Goal: Check status: Check status

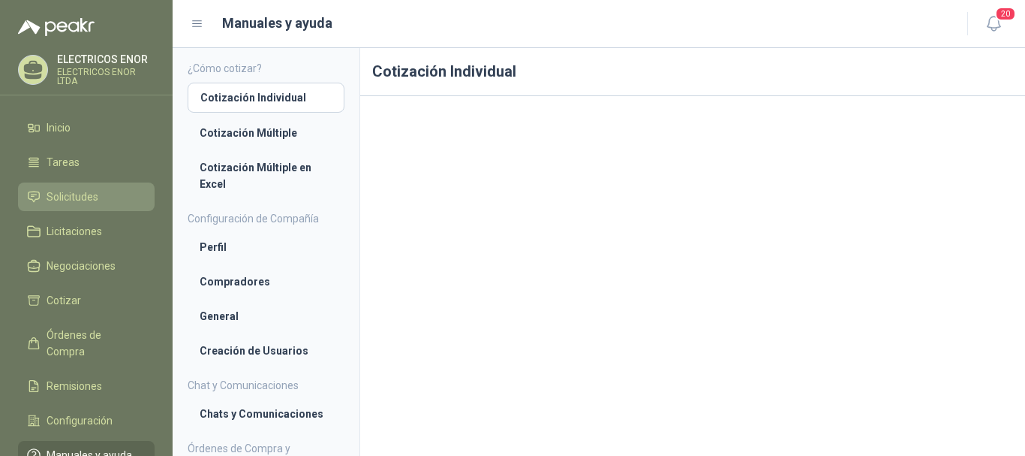
click at [89, 190] on span "Solicitudes" at bounding box center [73, 196] width 52 height 17
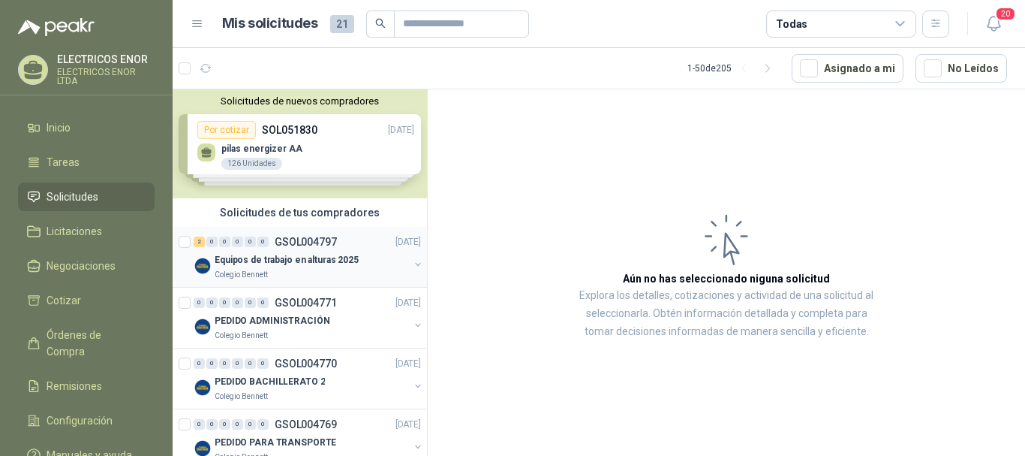
click at [264, 263] on p "Equipos de trabajo en alturas 2025" at bounding box center [287, 260] width 144 height 14
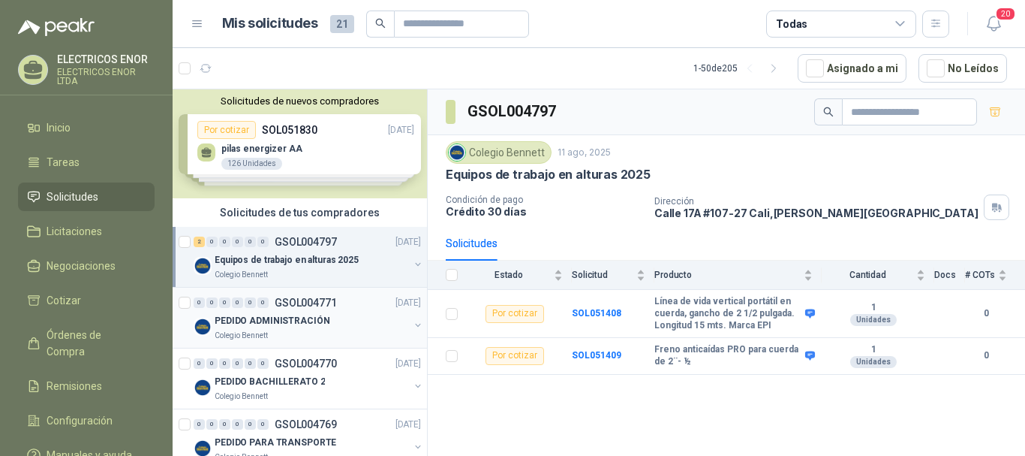
click at [242, 318] on p "PEDIDO ADMINISTRACIÓN" at bounding box center [272, 321] width 115 height 14
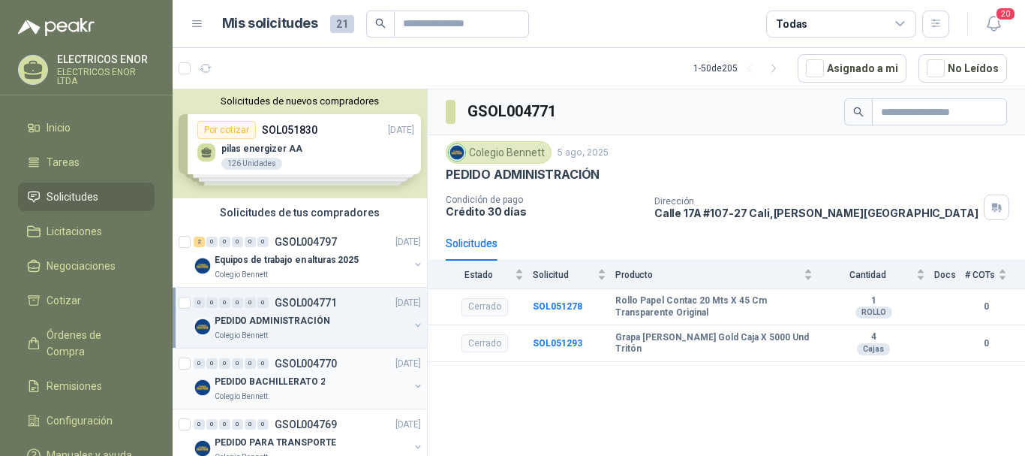
click at [233, 386] on p "PEDIDO BACHILLERATO 2" at bounding box center [270, 381] width 110 height 14
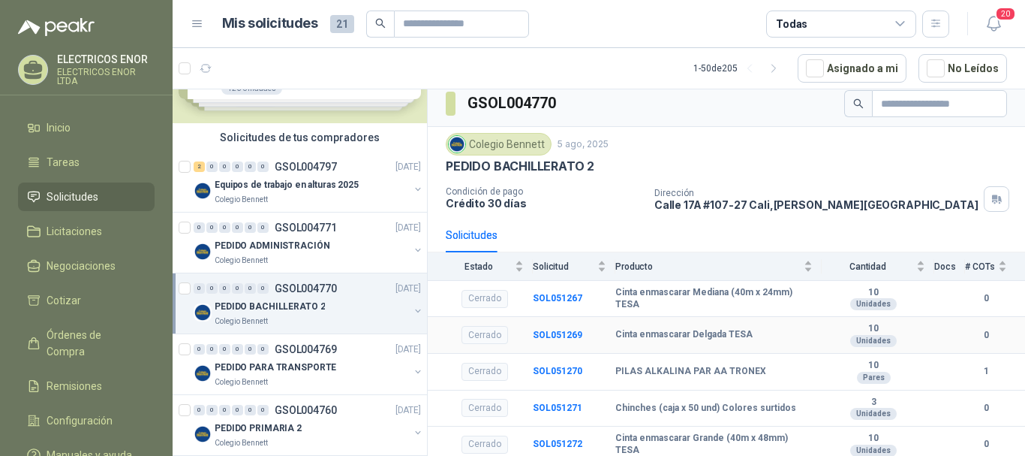
scroll to position [11, 0]
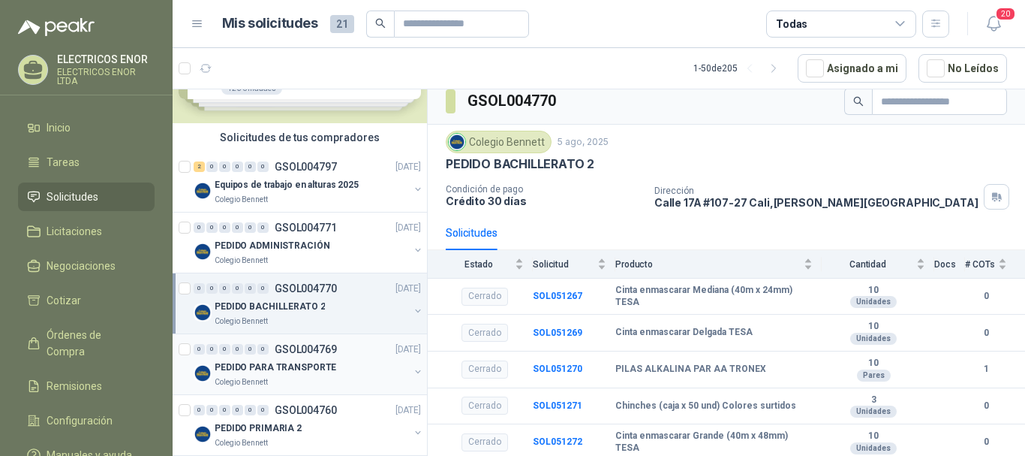
click at [245, 360] on p "PEDIDO PARA TRANSPORTE" at bounding box center [276, 367] width 122 height 14
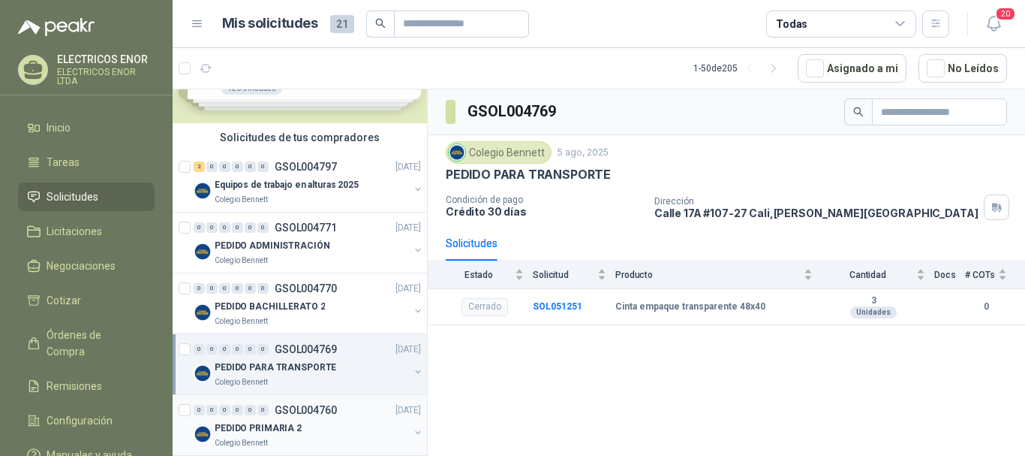
click at [233, 425] on p "PEDIDO PRIMARIA 2" at bounding box center [258, 428] width 87 height 14
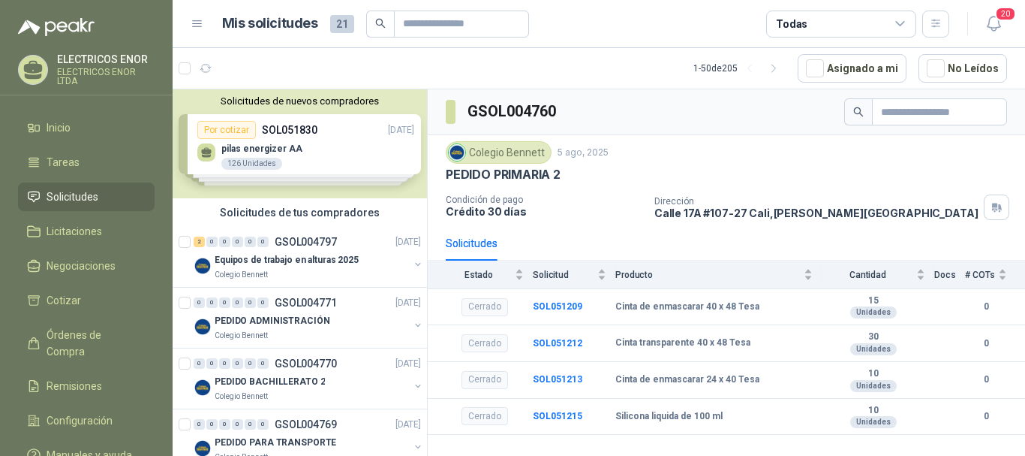
click at [249, 144] on div "Solicitudes de nuevos compradores Por cotizar SOL051830 [DATE] pilas energizer …" at bounding box center [300, 143] width 254 height 109
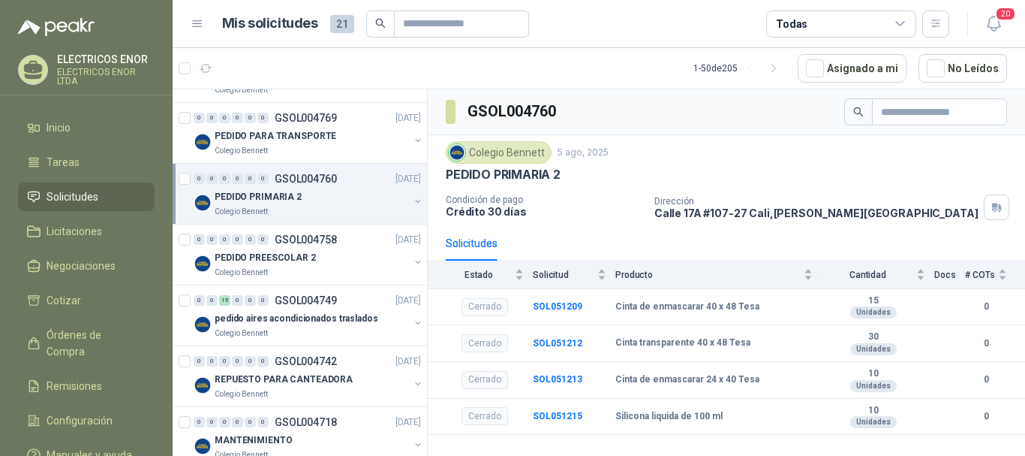
scroll to position [600, 0]
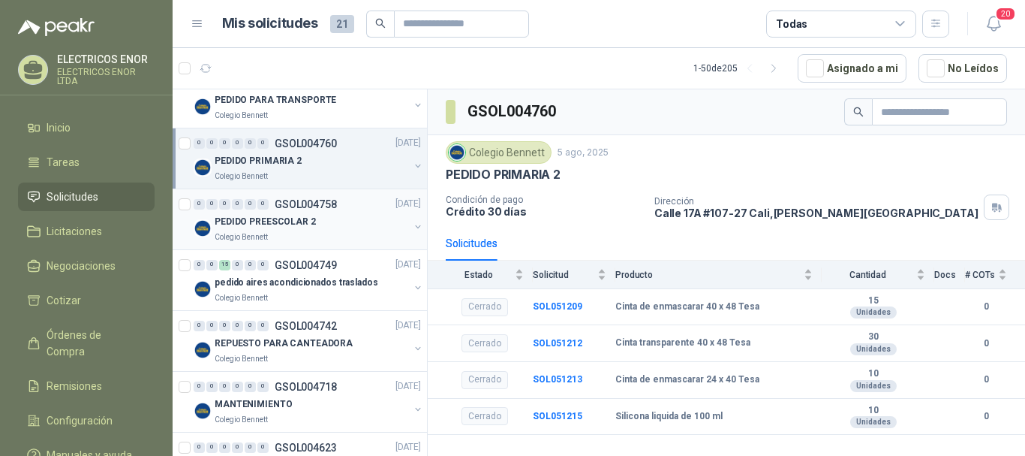
click at [261, 222] on p "PEDIDO PREESCOLAR 2" at bounding box center [265, 222] width 101 height 14
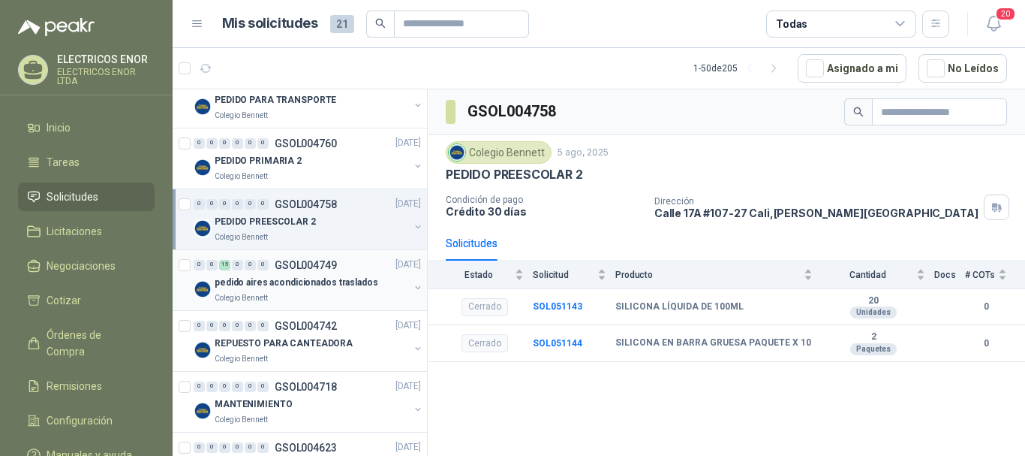
click at [257, 281] on p "pedido aires acondicionados traslados" at bounding box center [297, 282] width 164 height 14
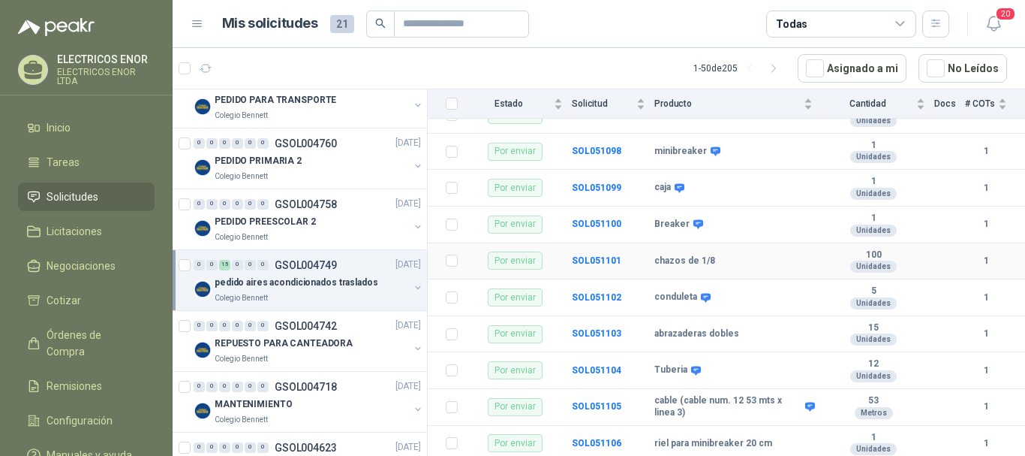
scroll to position [376, 0]
click at [608, 404] on b "SOL051105" at bounding box center [597, 405] width 50 height 11
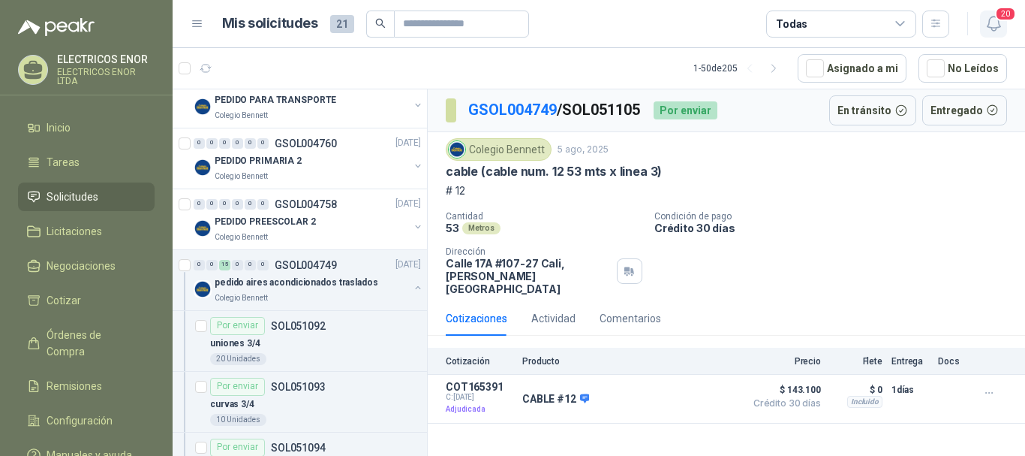
click at [993, 26] on icon "button" at bounding box center [994, 23] width 19 height 19
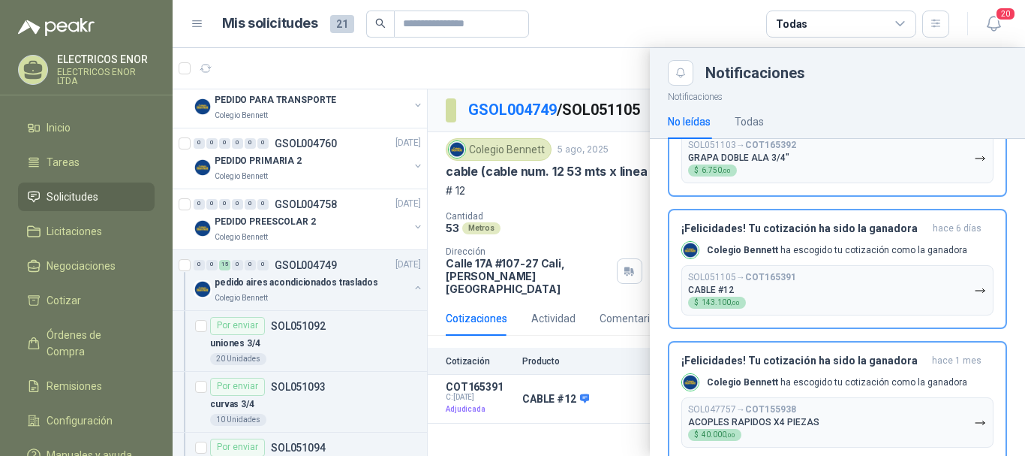
scroll to position [2026, 0]
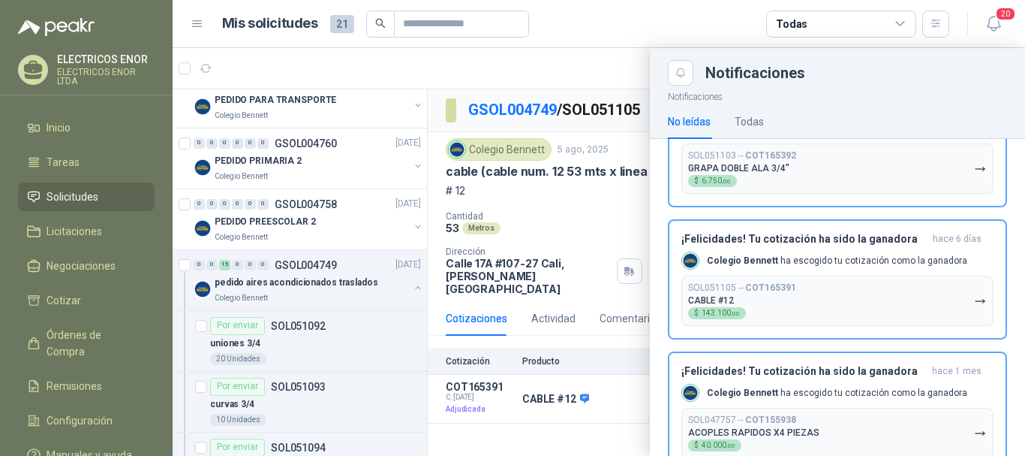
click at [619, 303] on div at bounding box center [599, 252] width 853 height 408
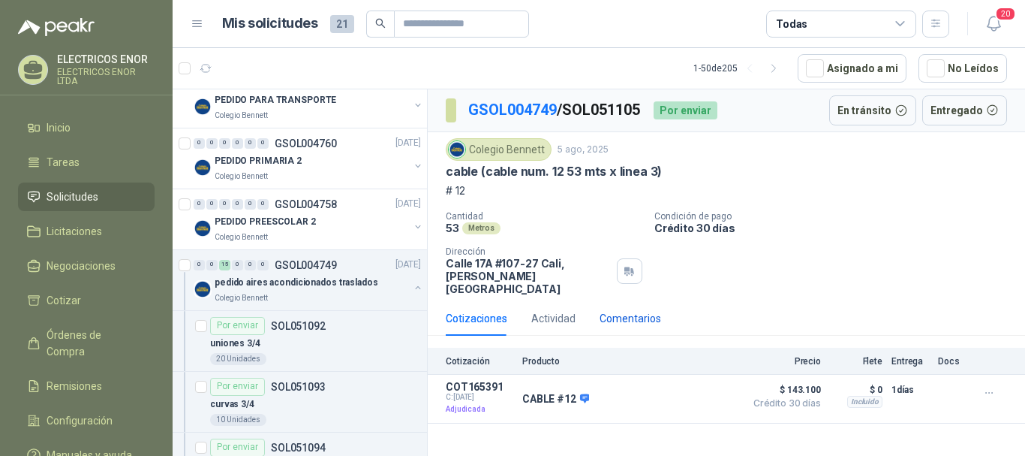
click at [627, 310] on div "Comentarios" at bounding box center [631, 318] width 62 height 17
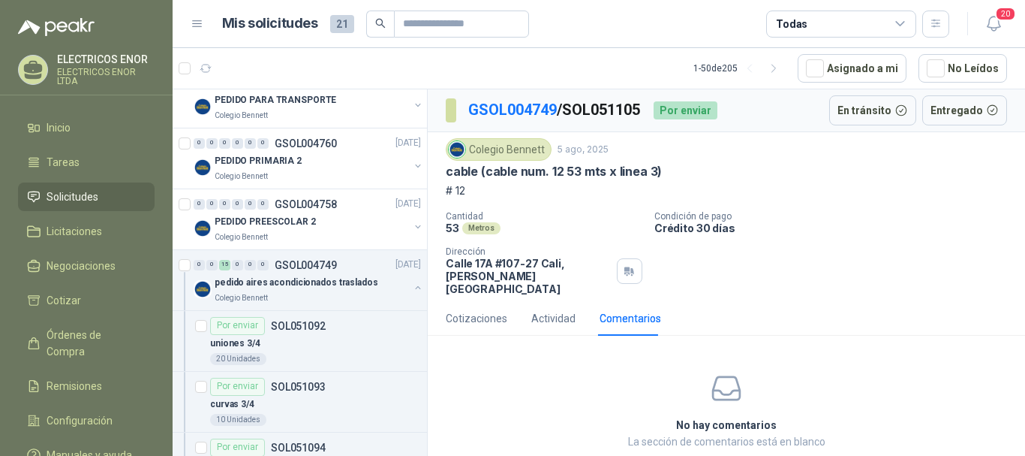
scroll to position [18, 0]
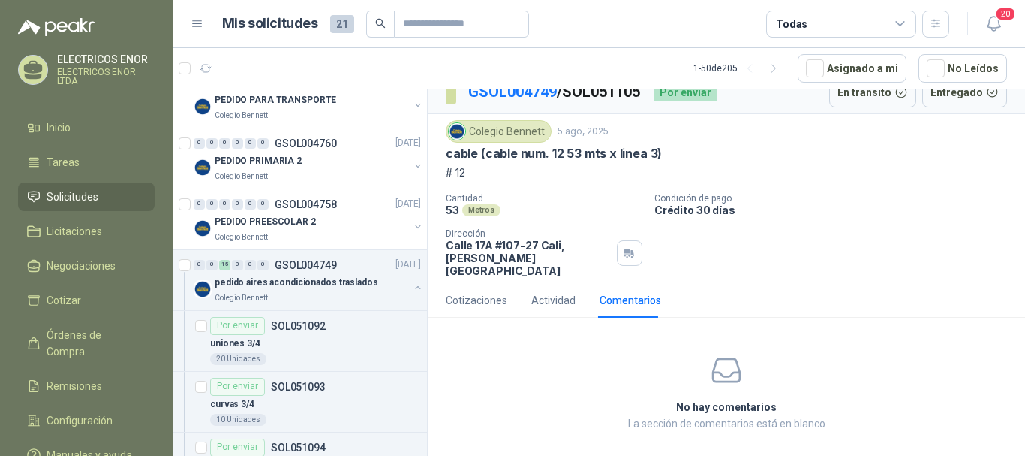
click at [619, 292] on div "Comentarios" at bounding box center [631, 300] width 62 height 17
click at [621, 292] on div "Comentarios" at bounding box center [631, 300] width 62 height 17
click at [705, 415] on p "La sección de comentarios está en blanco" at bounding box center [727, 423] width 524 height 17
click at [724, 366] on icon at bounding box center [726, 369] width 33 height 33
click at [723, 415] on p "La sección de comentarios está en blanco" at bounding box center [727, 423] width 524 height 17
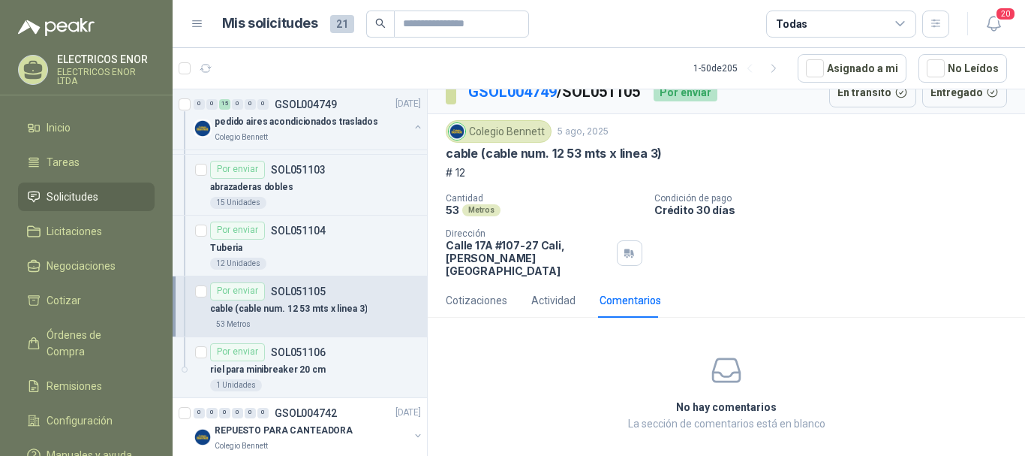
scroll to position [1426, 0]
click at [297, 366] on p "riel para minibreaker 20 cm" at bounding box center [268, 369] width 116 height 14
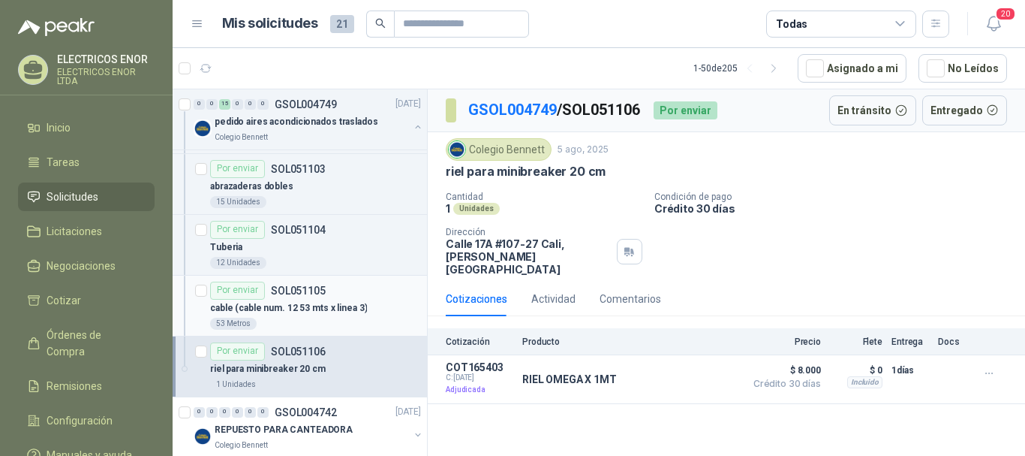
click at [290, 302] on p "cable (cable num. 12 53 mts x linea 3)" at bounding box center [288, 308] width 157 height 14
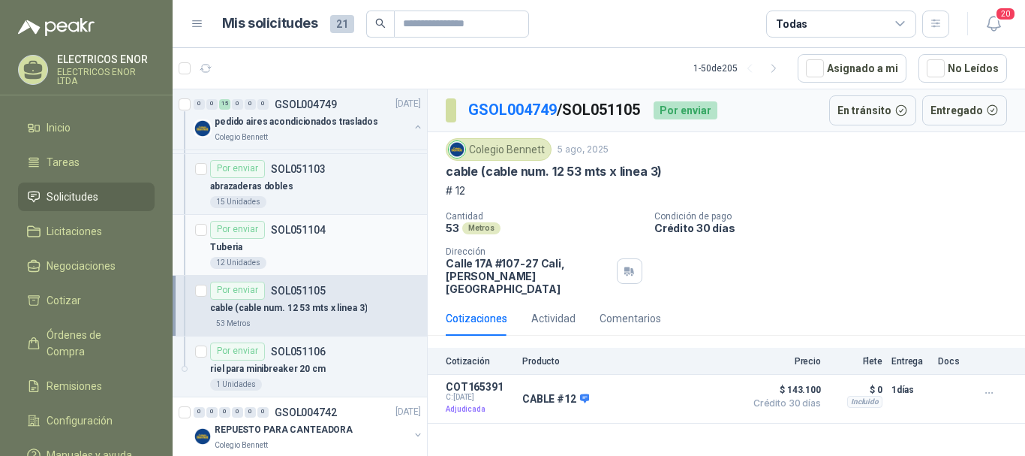
click at [290, 263] on div "12 Unidades" at bounding box center [315, 263] width 211 height 12
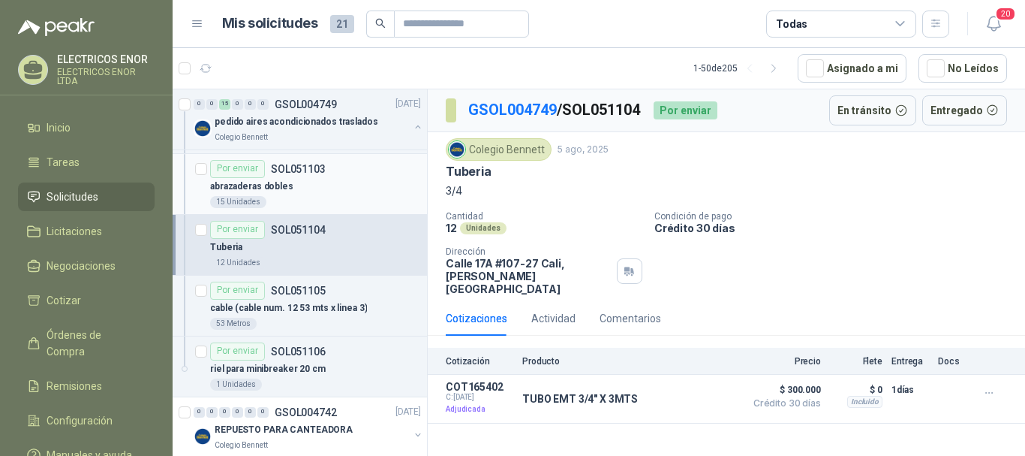
click at [312, 186] on div "abrazaderas dobles" at bounding box center [315, 187] width 211 height 18
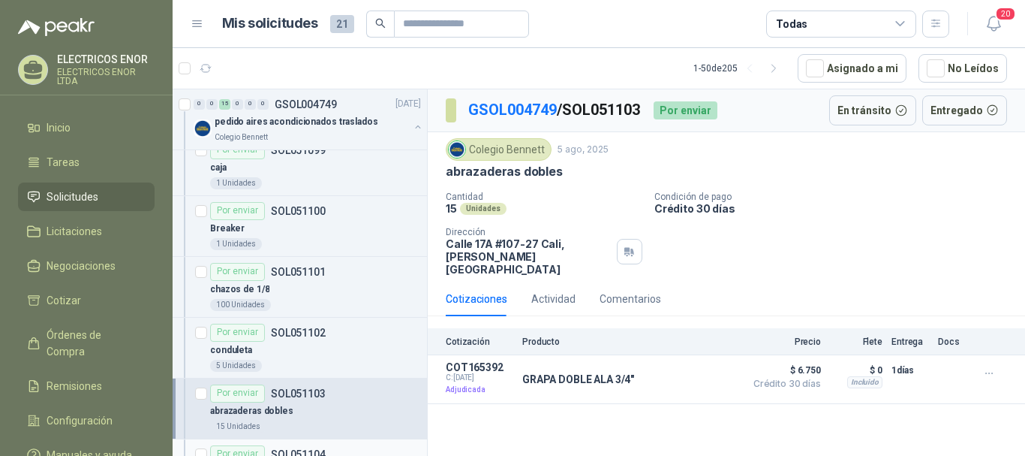
scroll to position [1201, 0]
click at [284, 362] on div "5 Unidades" at bounding box center [315, 366] width 211 height 12
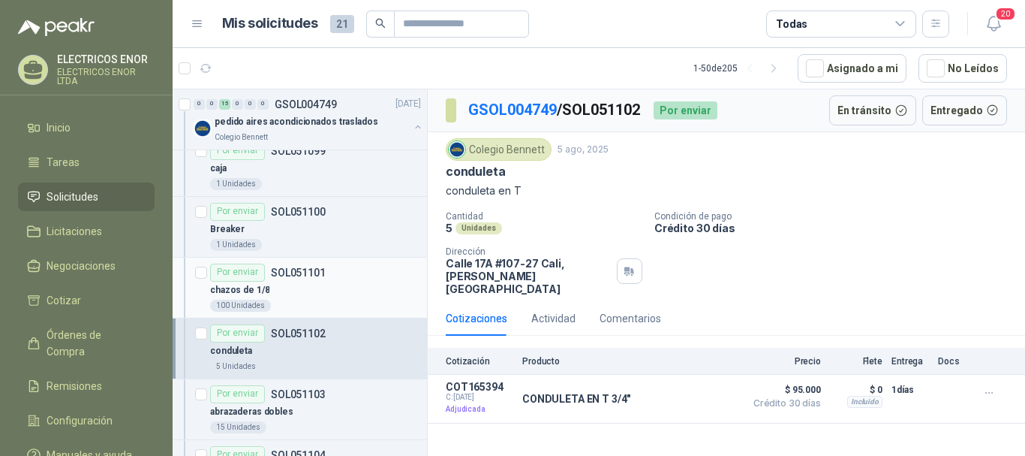
click at [278, 293] on div "chazos de 1/8" at bounding box center [315, 290] width 211 height 18
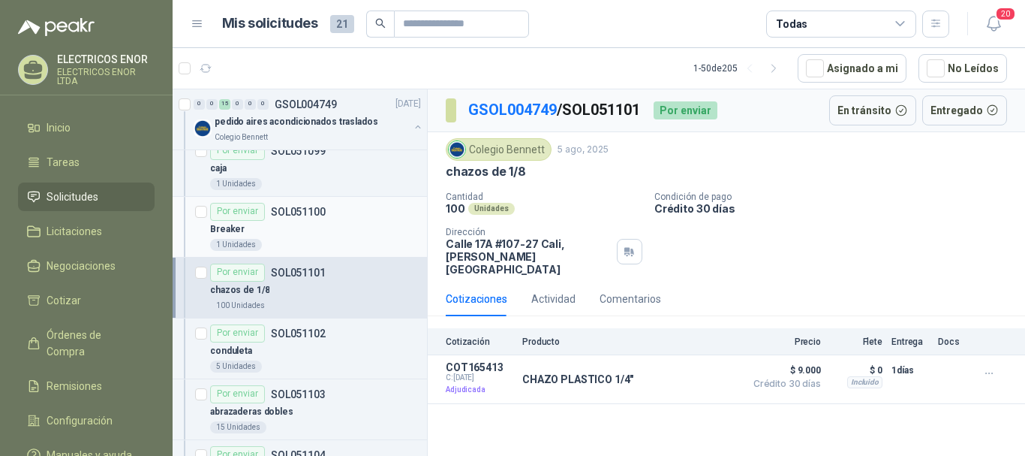
click at [272, 239] on div "1 Unidades" at bounding box center [315, 245] width 211 height 12
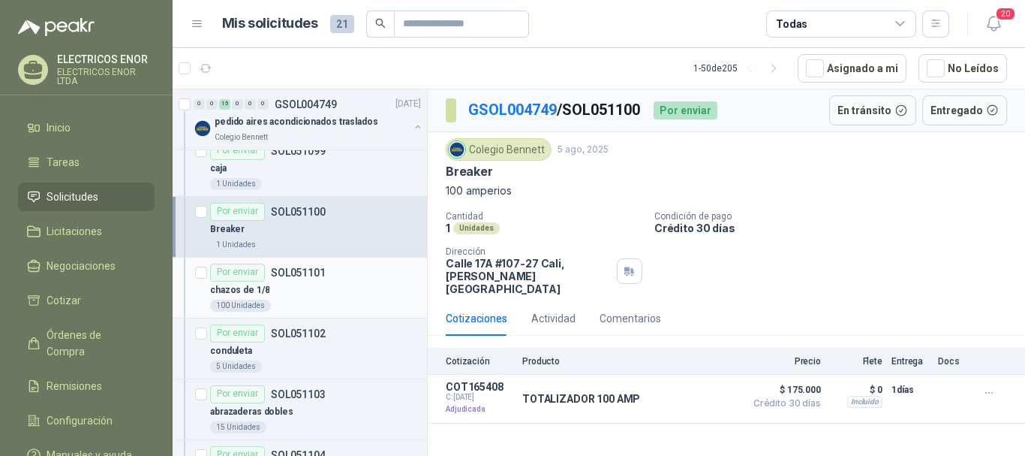
click at [299, 281] on div "Por enviar SOL051101" at bounding box center [268, 272] width 116 height 18
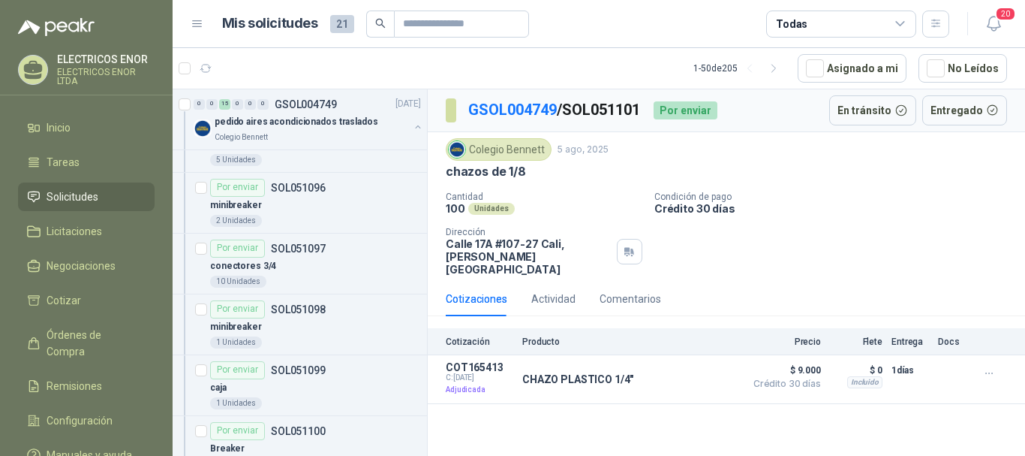
scroll to position [976, 0]
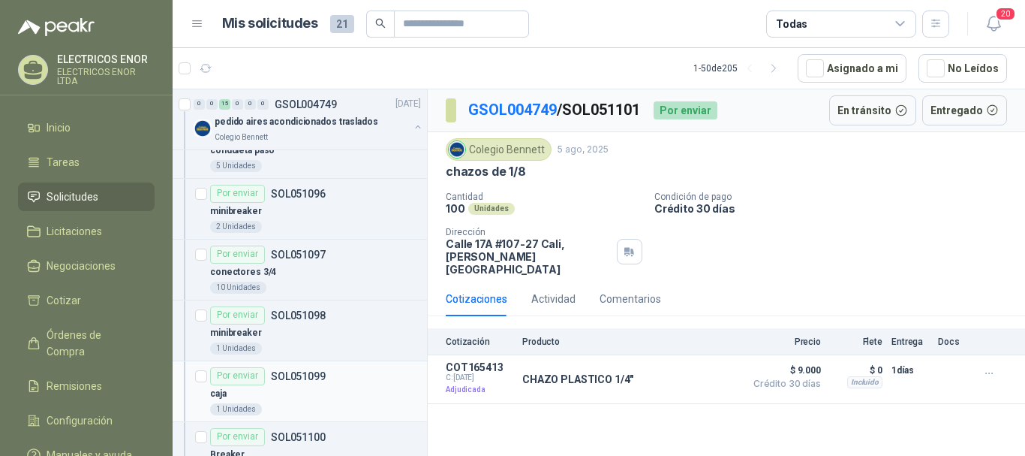
click at [281, 392] on div "caja" at bounding box center [315, 394] width 211 height 18
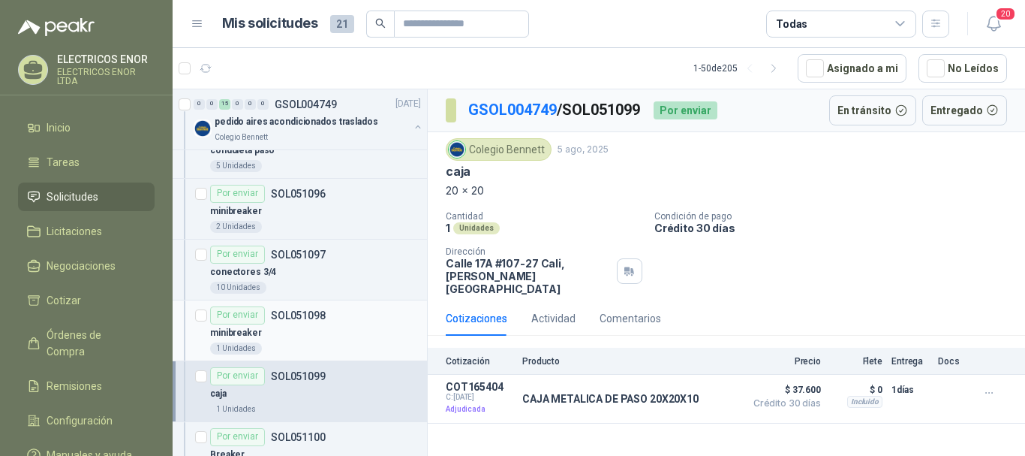
click at [276, 332] on div "minibreaker" at bounding box center [315, 333] width 211 height 18
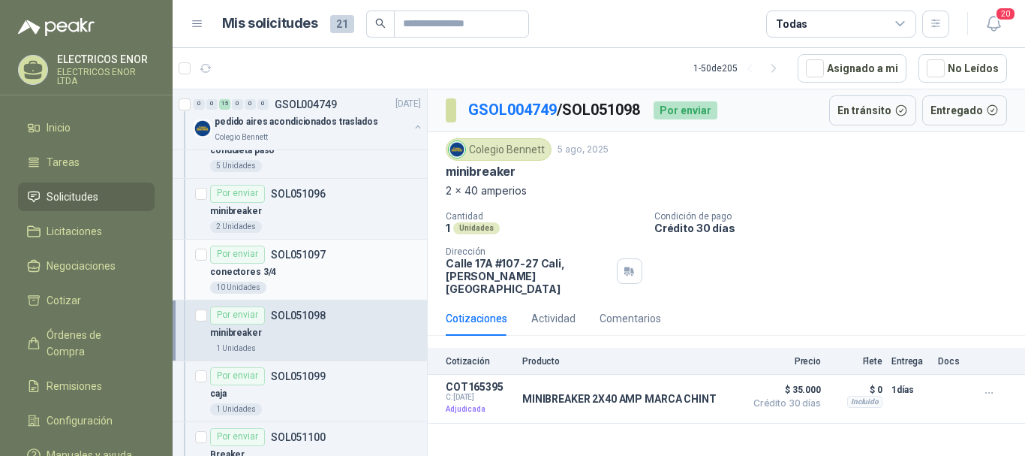
click at [288, 281] on div "conectores 3/4" at bounding box center [315, 272] width 211 height 18
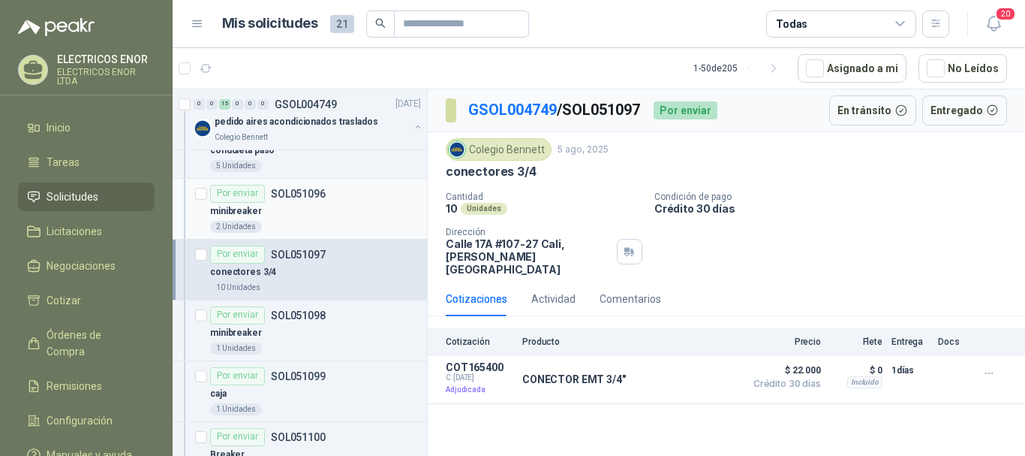
click at [269, 225] on div "2 Unidades" at bounding box center [315, 227] width 211 height 12
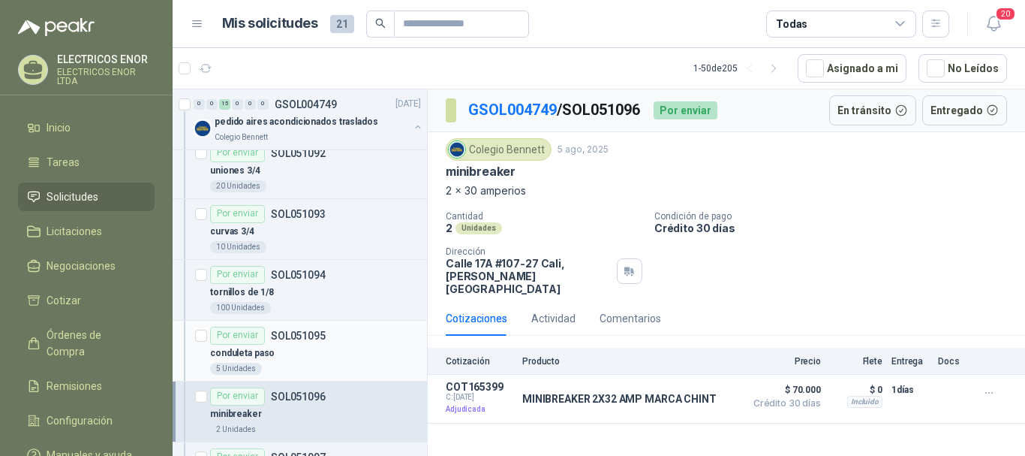
scroll to position [750, 0]
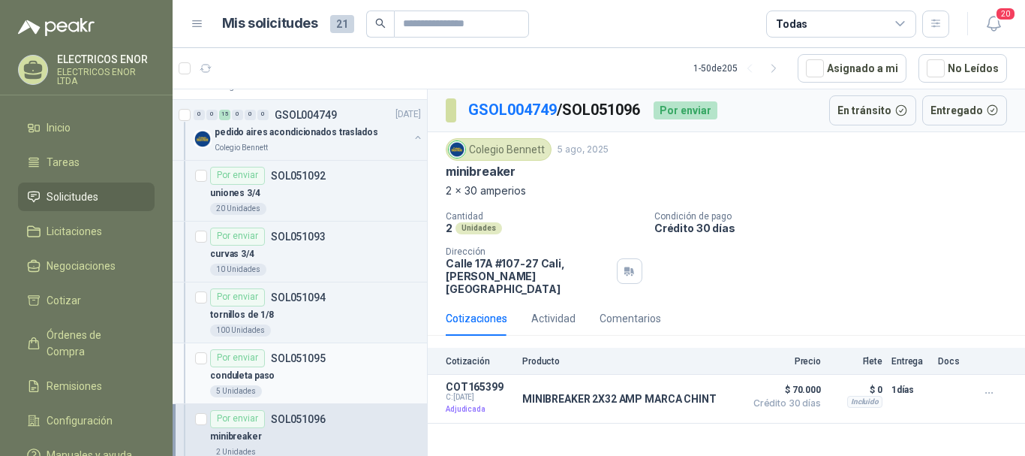
click at [260, 382] on p "conduleta paso" at bounding box center [242, 375] width 65 height 14
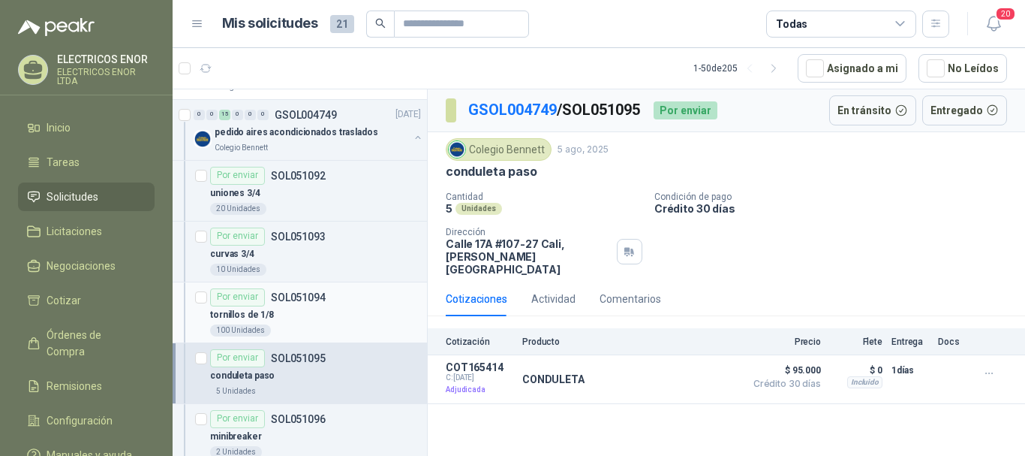
click at [260, 325] on div "100 Unidades" at bounding box center [240, 330] width 61 height 12
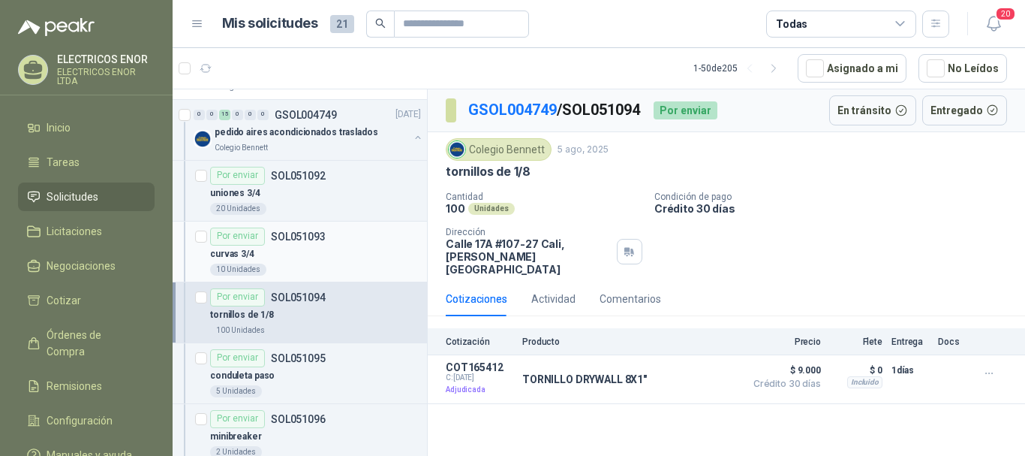
click at [277, 266] on div "10 Unidades" at bounding box center [315, 269] width 211 height 12
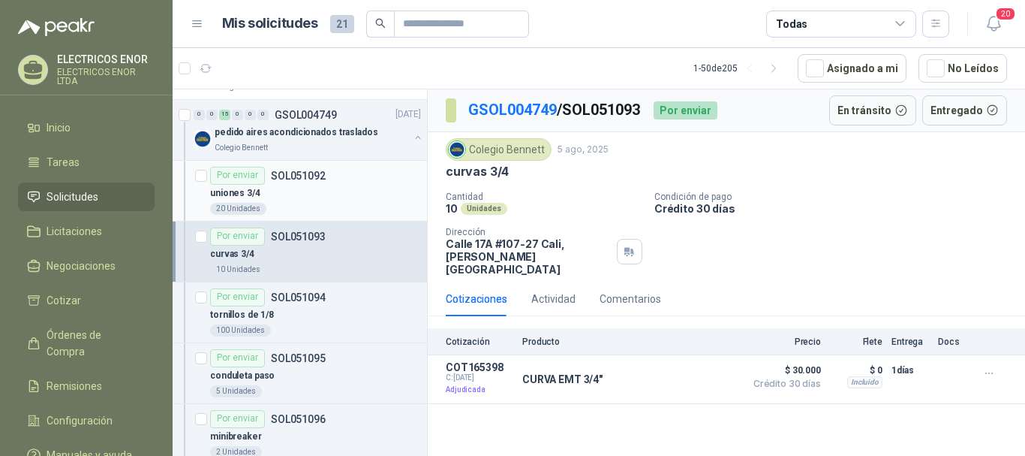
click at [295, 196] on div "uniones 3/4" at bounding box center [315, 194] width 211 height 18
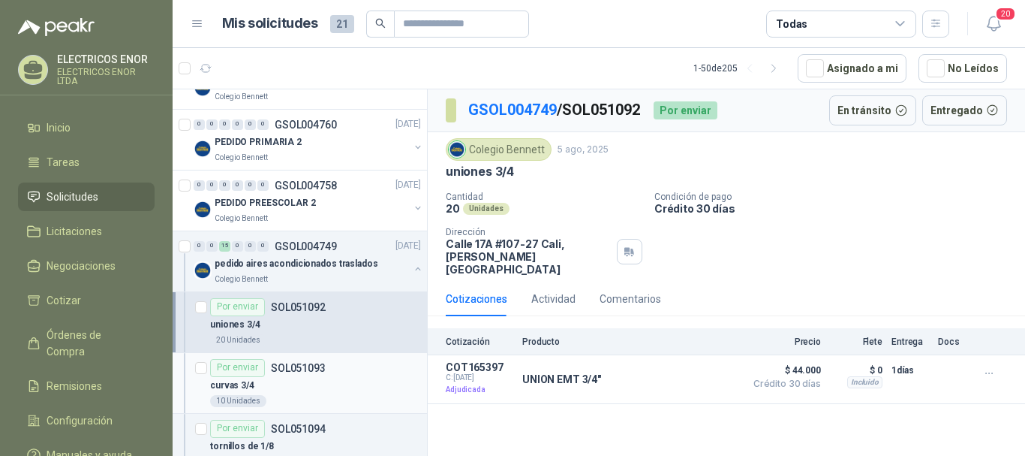
scroll to position [675, 0]
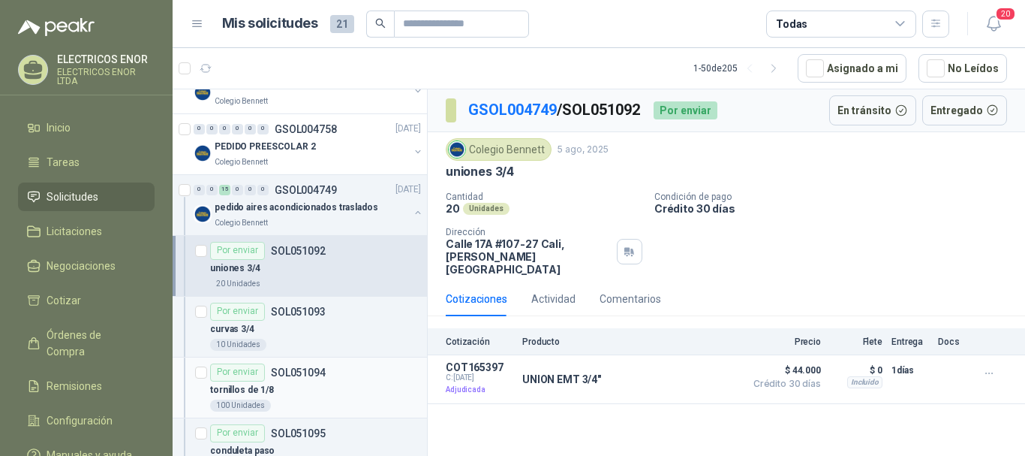
click at [251, 388] on p "tornillos de 1/8" at bounding box center [242, 390] width 64 height 14
